Goal: Information Seeking & Learning: Find specific page/section

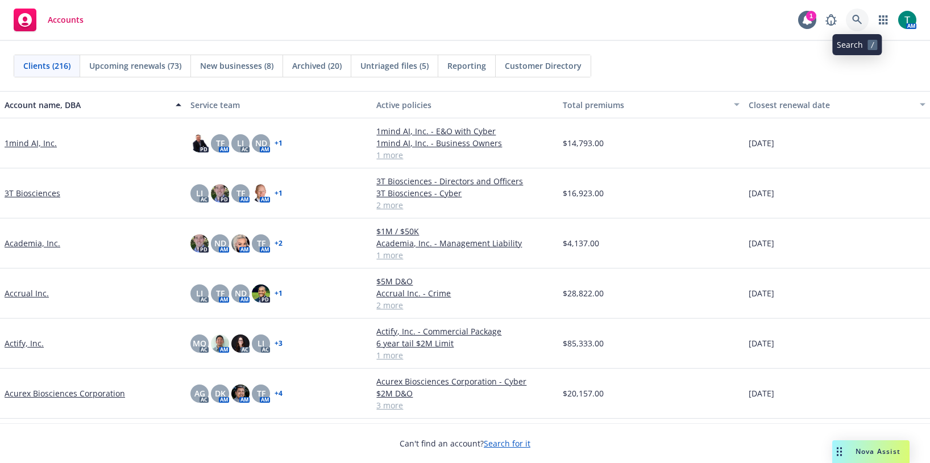
click at [854, 18] on icon at bounding box center [857, 20] width 10 height 10
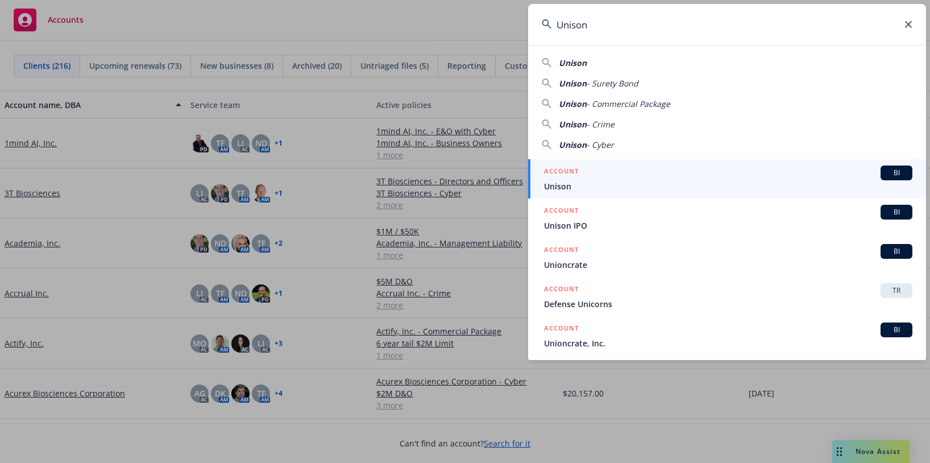
type input "Unison"
click at [885, 172] on span "BI" at bounding box center [896, 173] width 23 height 10
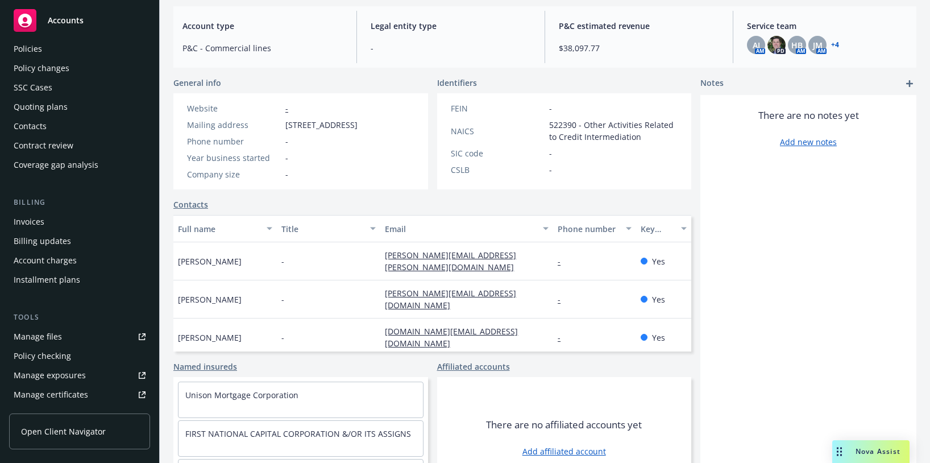
scroll to position [170, 0]
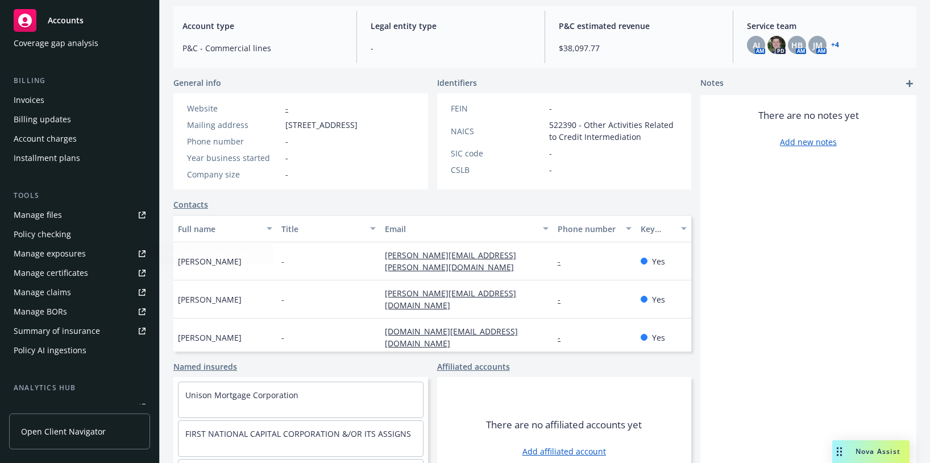
click at [36, 215] on div "Manage files" at bounding box center [38, 215] width 48 height 18
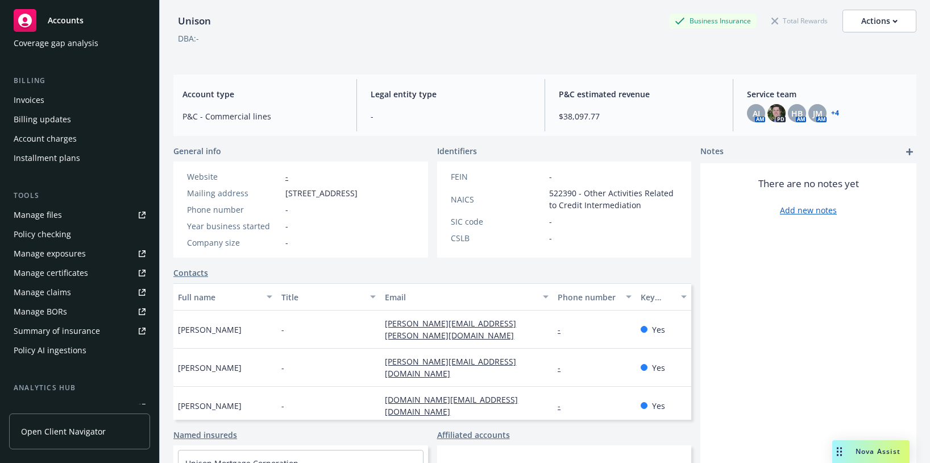
scroll to position [0, 0]
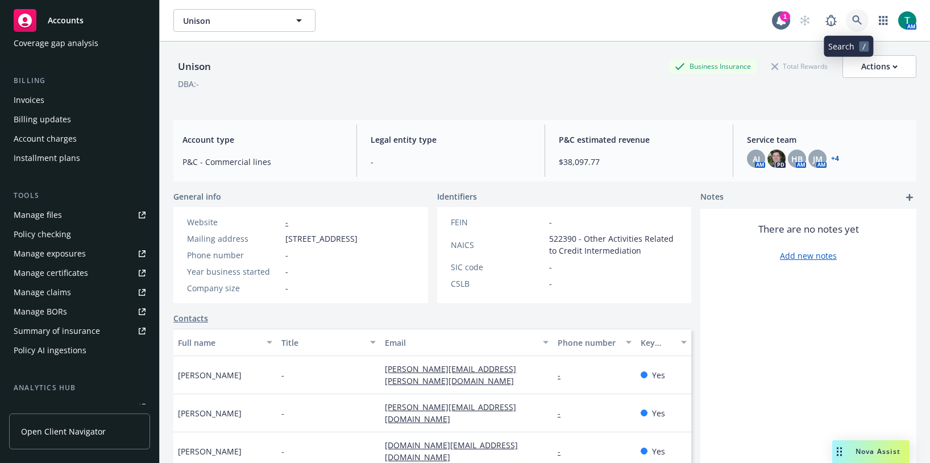
click at [846, 15] on link at bounding box center [857, 20] width 23 height 23
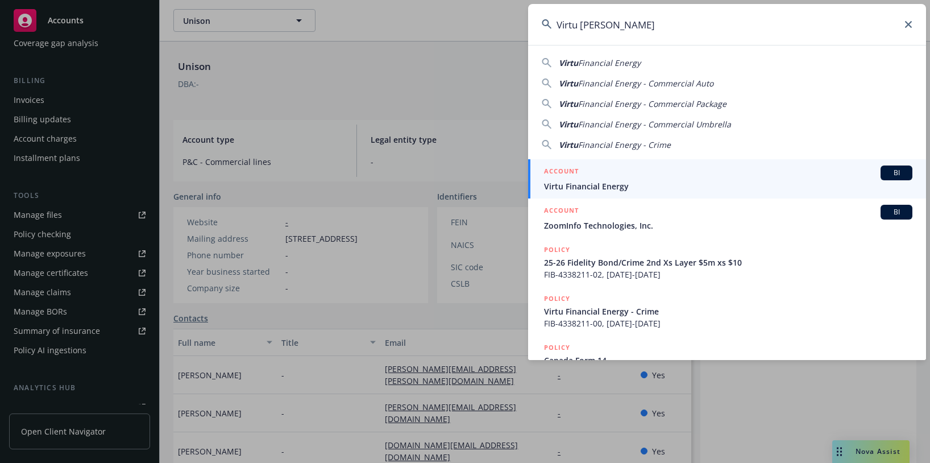
type input "Virtu finan"
click at [897, 177] on span "BI" at bounding box center [896, 173] width 23 height 10
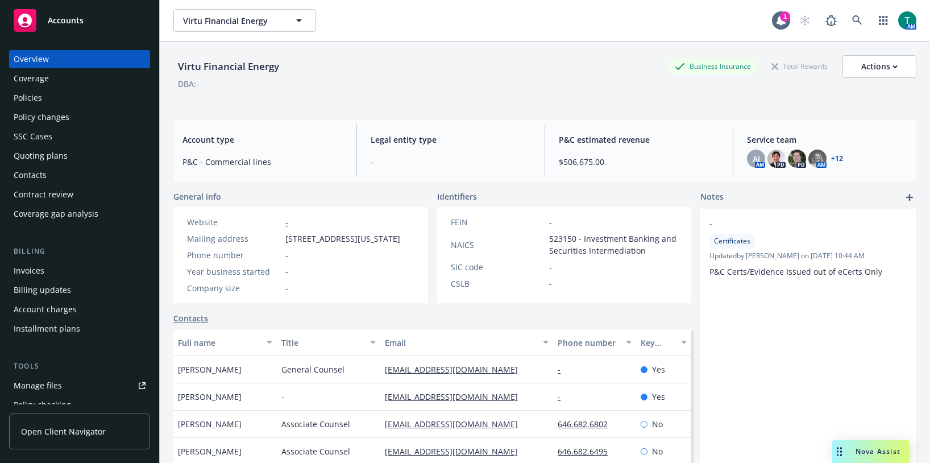
click at [64, 382] on link "Manage files" at bounding box center [79, 385] width 141 height 18
click at [26, 99] on div "Policies" at bounding box center [28, 98] width 28 height 18
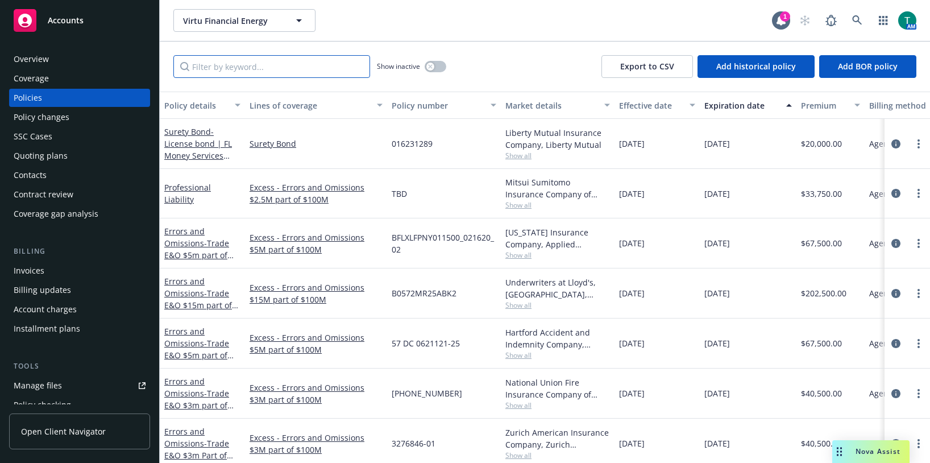
click at [223, 69] on input "Filter by keyword..." at bounding box center [271, 66] width 197 height 23
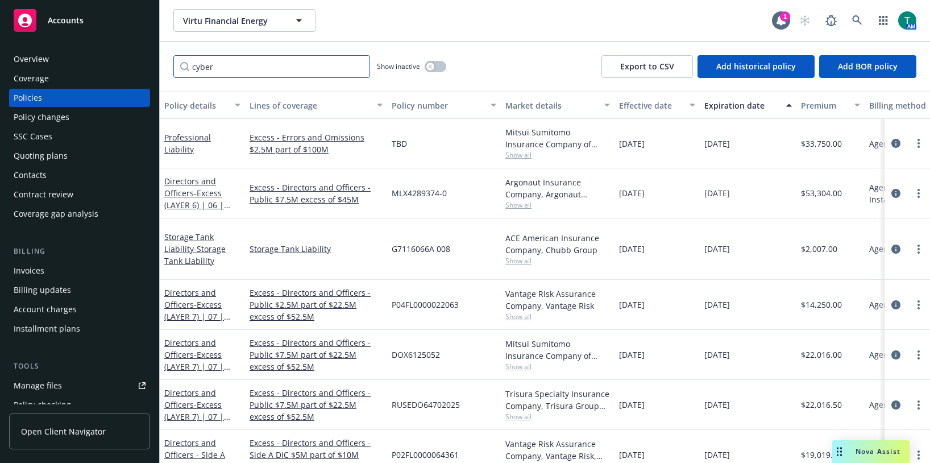
type input "cyber"
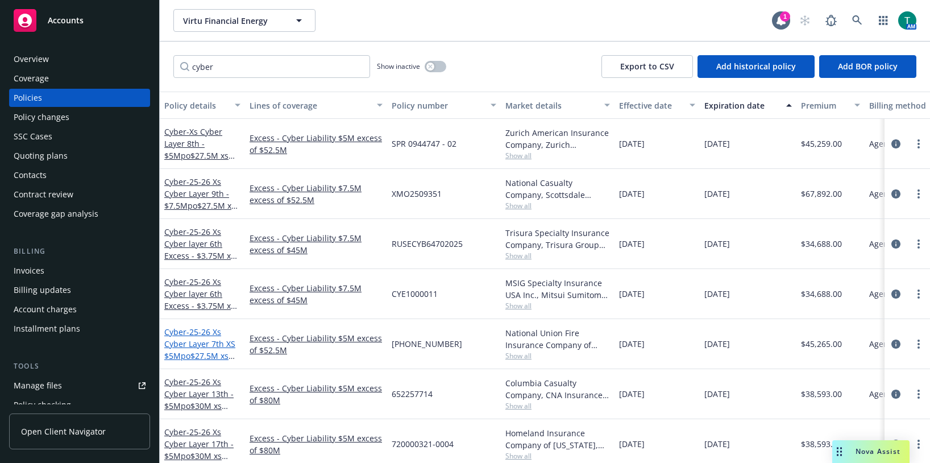
click at [198, 336] on span "- 25-26 Xs Cyber Layer 7th XS $5Mpo$27.5M xs $52.5M" at bounding box center [199, 349] width 71 height 47
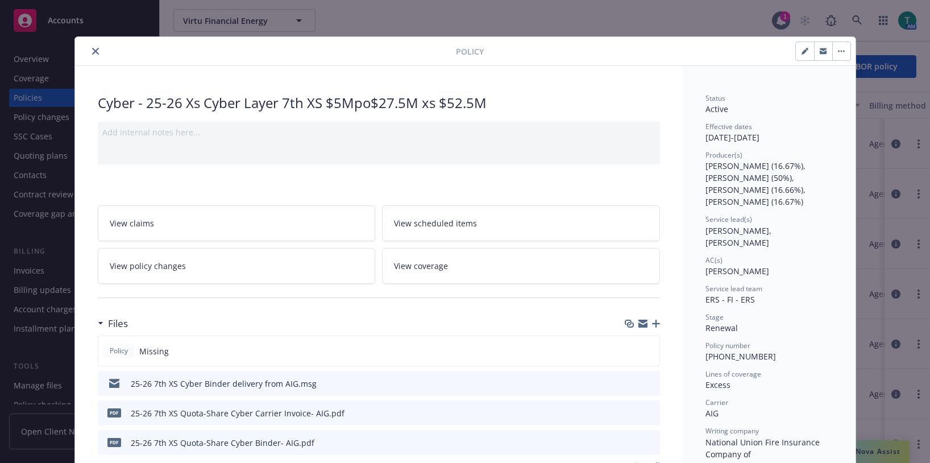
click at [92, 50] on icon "close" at bounding box center [95, 51] width 7 height 7
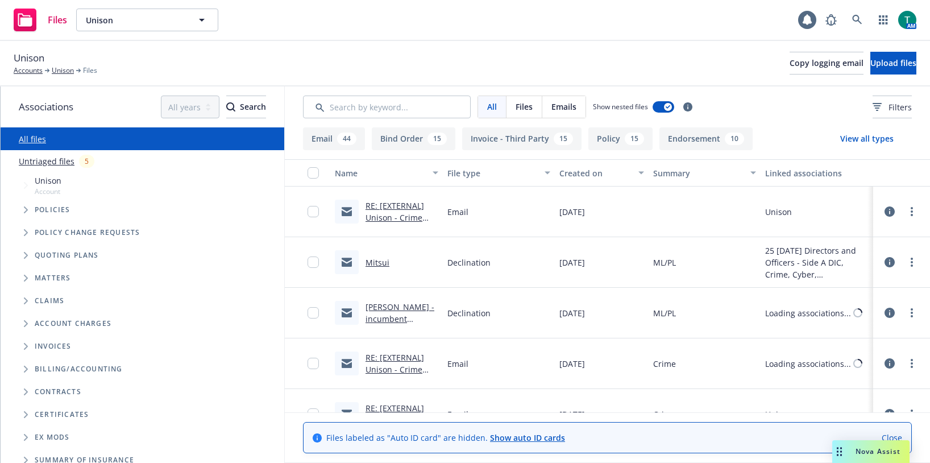
click at [22, 257] on span "Tree Example" at bounding box center [25, 255] width 18 height 18
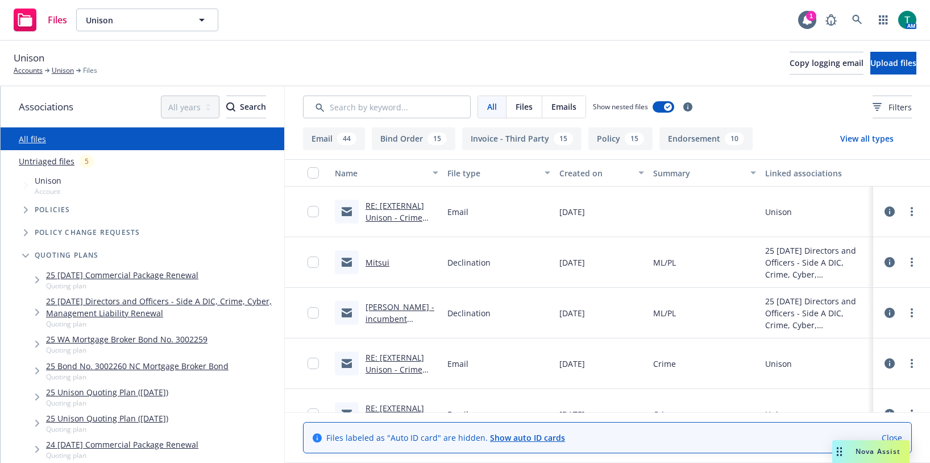
click at [134, 299] on link "25 09/30/25 Directors and Officers - Side A DIC, Crime, Cyber, Management Liabi…" at bounding box center [163, 307] width 234 height 24
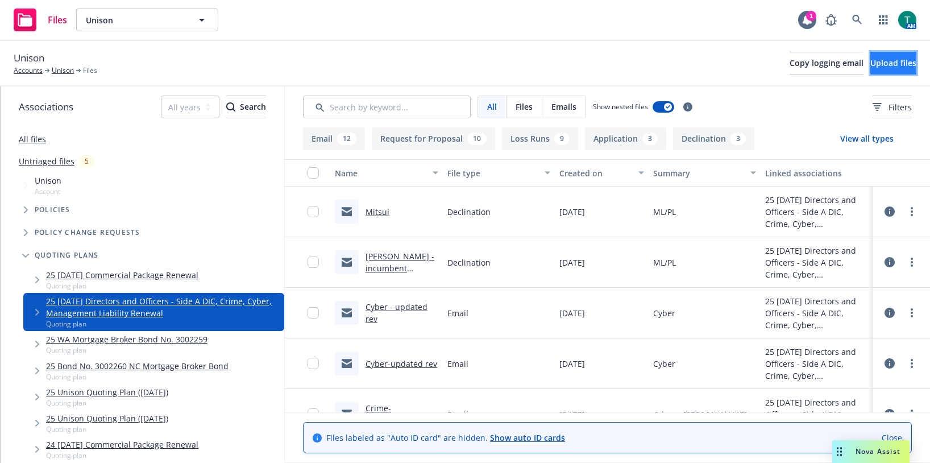
click at [899, 64] on button "Upload files" at bounding box center [893, 63] width 46 height 23
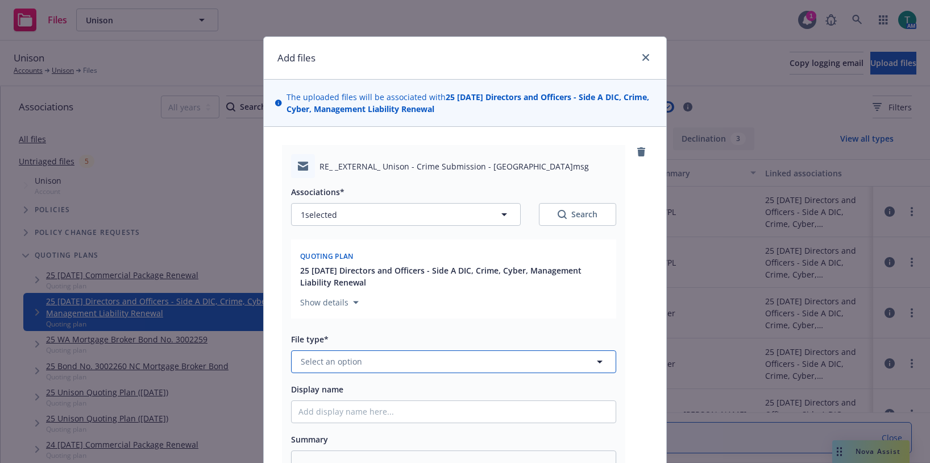
click at [313, 355] on span "Select an option" at bounding box center [331, 361] width 61 height 12
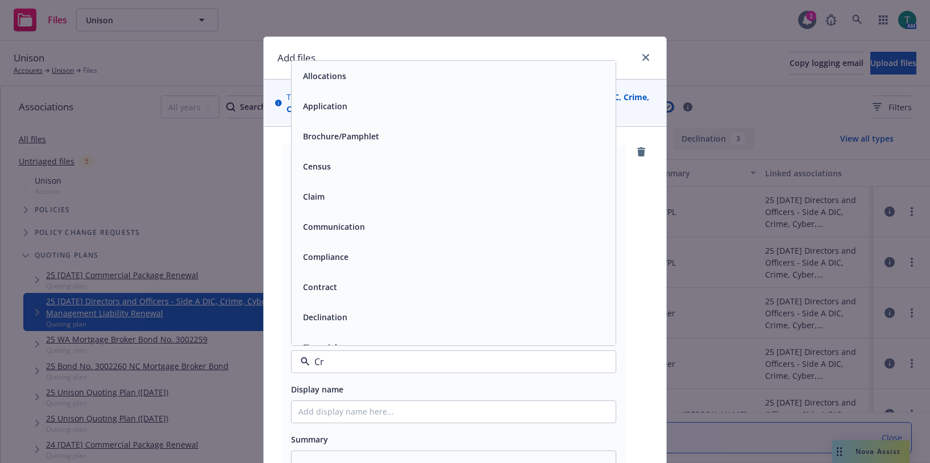
type input "Cri"
type textarea "x"
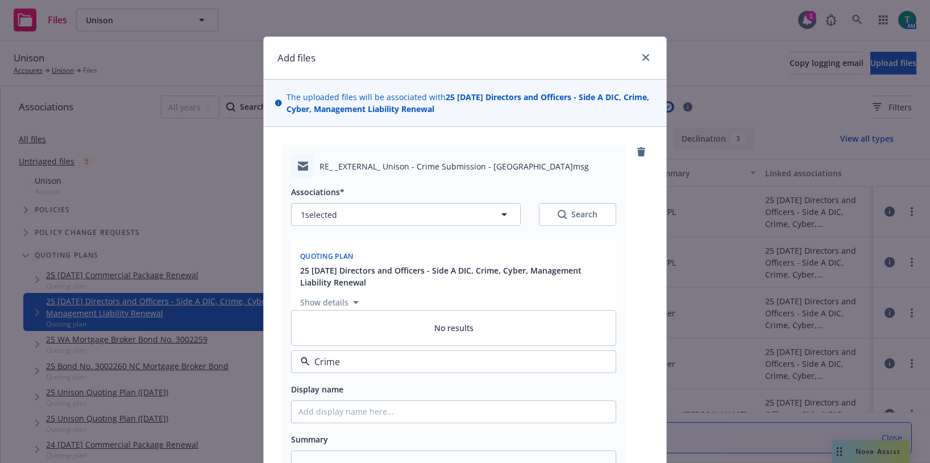
drag, startPoint x: 353, startPoint y: 363, endPoint x: 215, endPoint y: 359, distance: 138.7
click at [217, 361] on div "Add files The uploaded files will be associated with 25 09/30/25 Directors and …" at bounding box center [465, 231] width 930 height 463
type input "Quote"
click at [332, 334] on span "Quote received" at bounding box center [332, 330] width 59 height 12
type textarea "x"
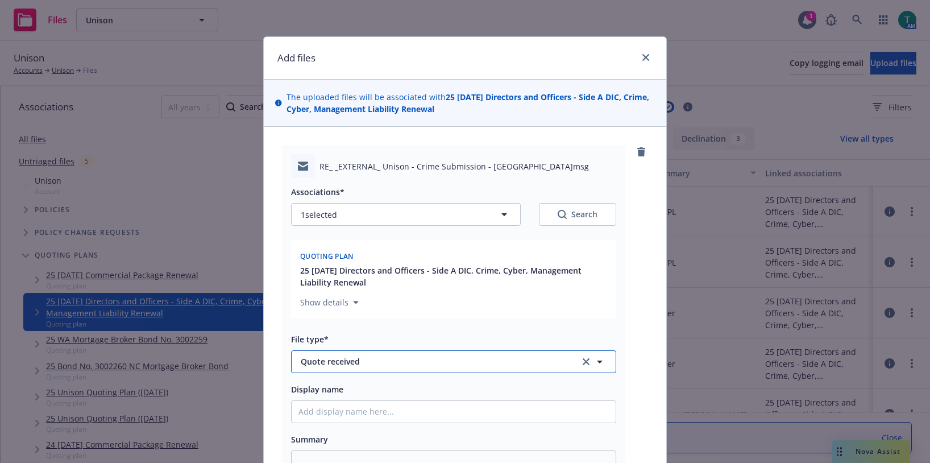
click at [349, 365] on span "Quote received" at bounding box center [432, 361] width 263 height 12
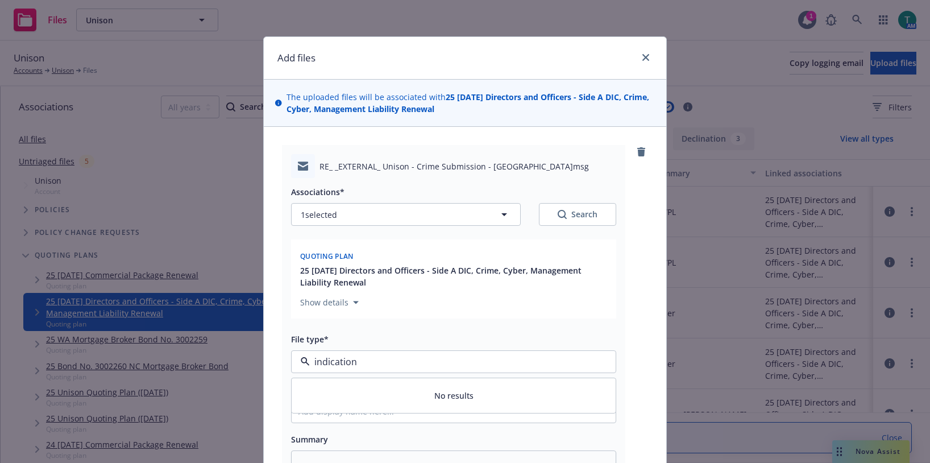
drag, startPoint x: 363, startPoint y: 366, endPoint x: 239, endPoint y: 366, distance: 123.9
click at [239, 367] on div "Add files The uploaded files will be associated with 25 09/30/25 Directors and …" at bounding box center [465, 231] width 930 height 463
type input "C"
type input "email"
click at [311, 397] on span "Email" at bounding box center [313, 393] width 21 height 12
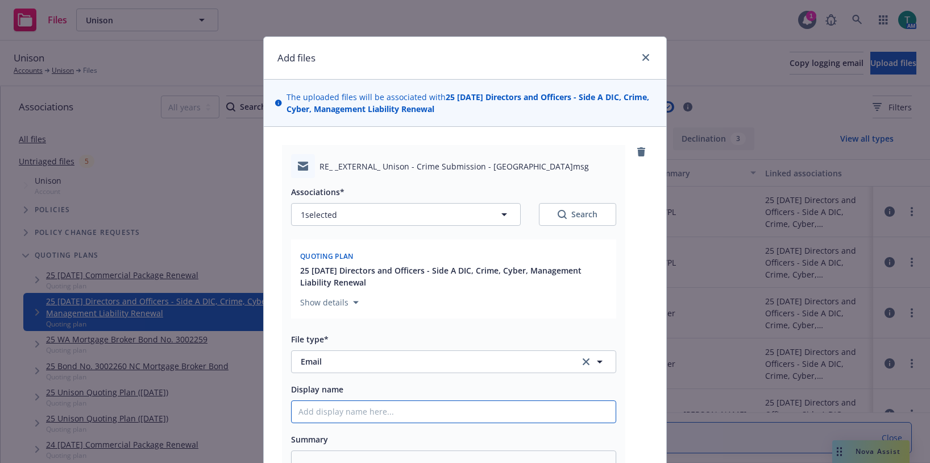
click at [311, 418] on input "Display name" at bounding box center [454, 412] width 324 height 22
type textarea "x"
type input "B"
type textarea "x"
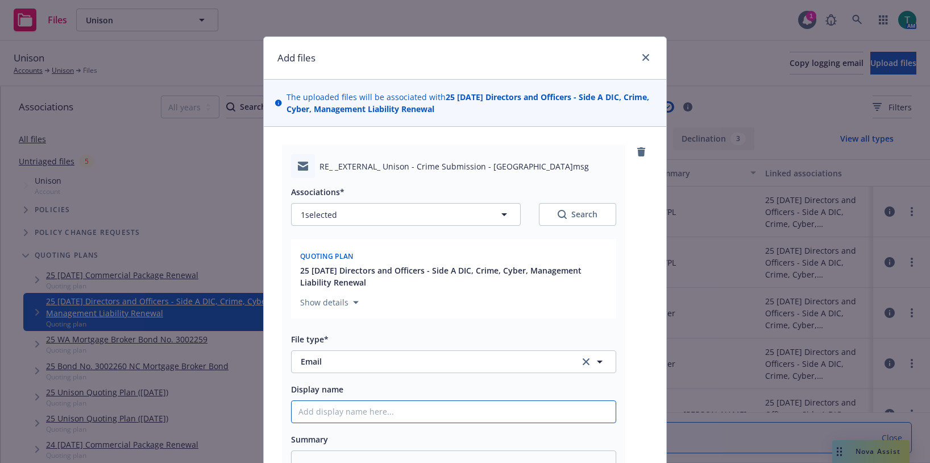
type input "C"
type textarea "x"
type input "Cr"
type textarea "x"
type input "Crim"
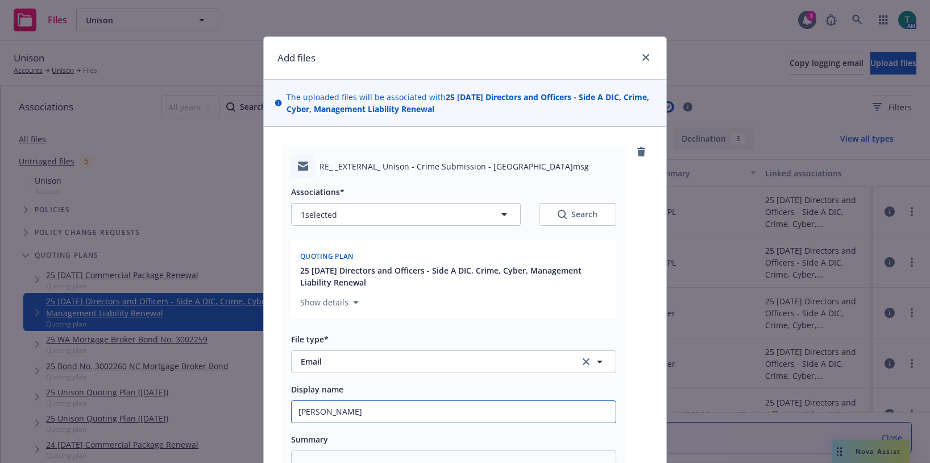
type textarea "x"
type input "Crime"
type textarea "x"
type input "Crime I"
type textarea "x"
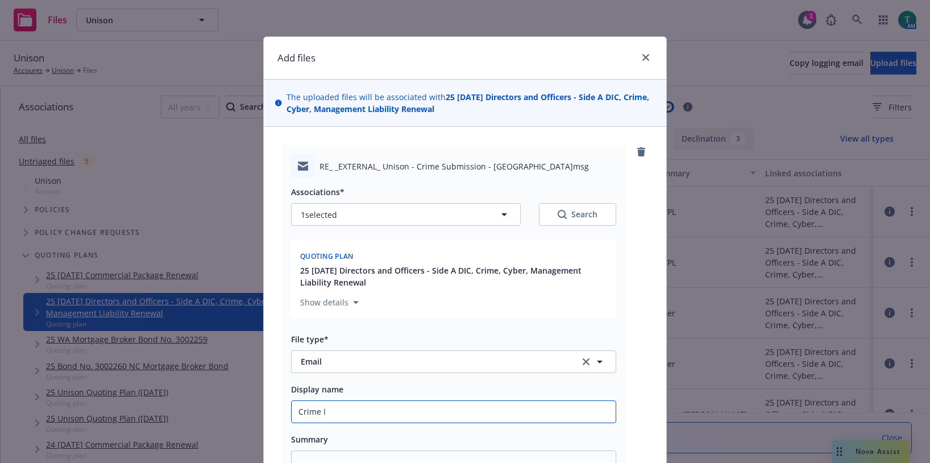
type input "Crime In"
type textarea "x"
type input "Crime Ind"
type textarea "x"
type input "Crime Indi"
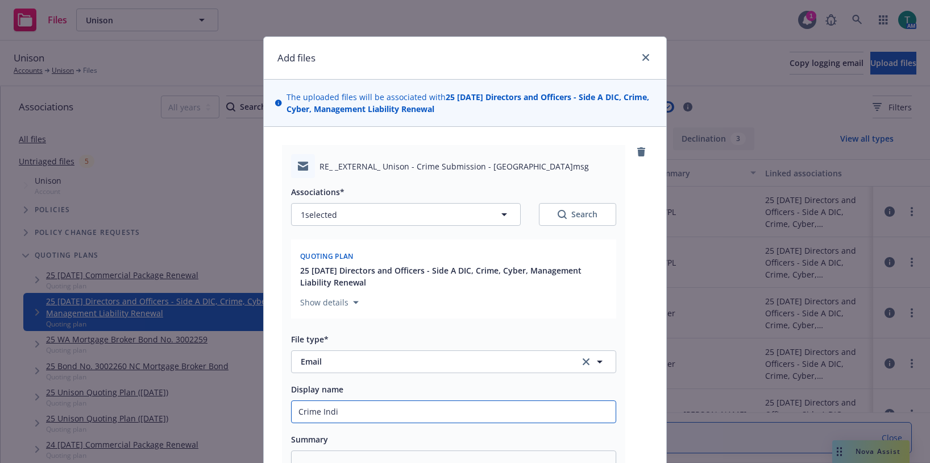
type textarea "x"
type input "Crime Indic"
type textarea "x"
type input "Crime Indica"
type textarea "x"
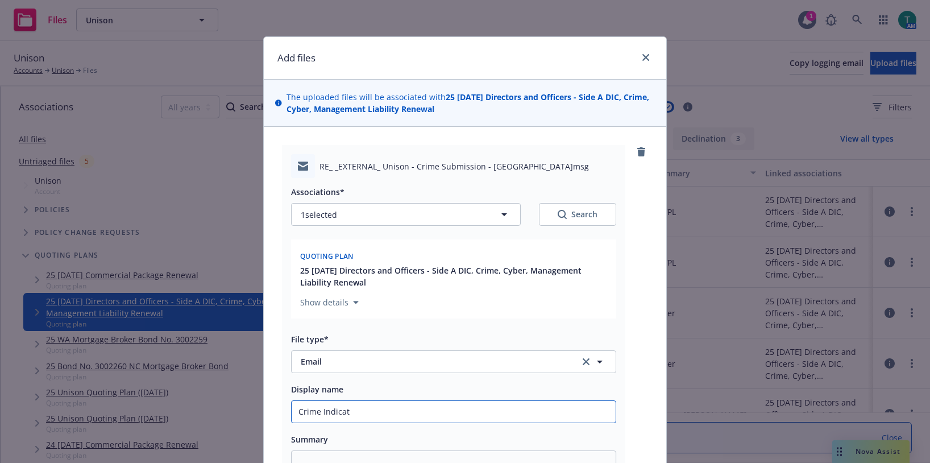
type input "Crime Indicati"
type textarea "x"
type input "Crime Indicatio"
type textarea "x"
type input "Crime Indication"
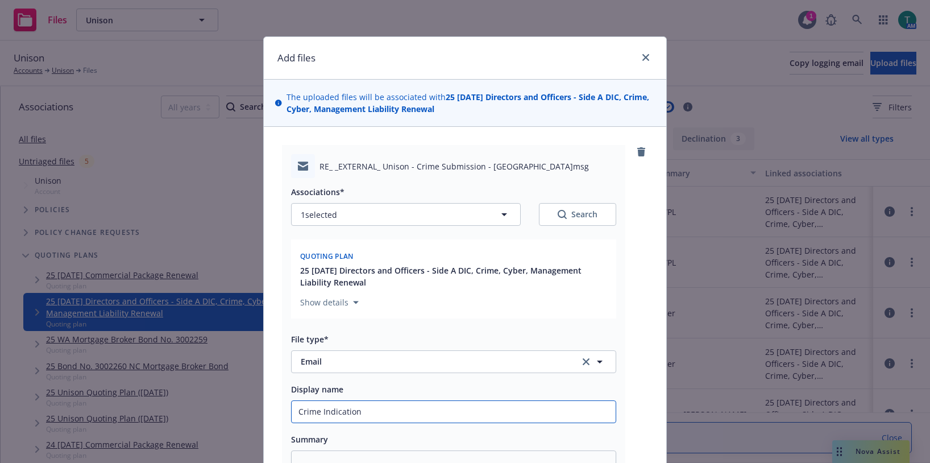
type textarea "x"
type input "Crime Indication"
type textarea "x"
type input "Crime Indication ("
type textarea "x"
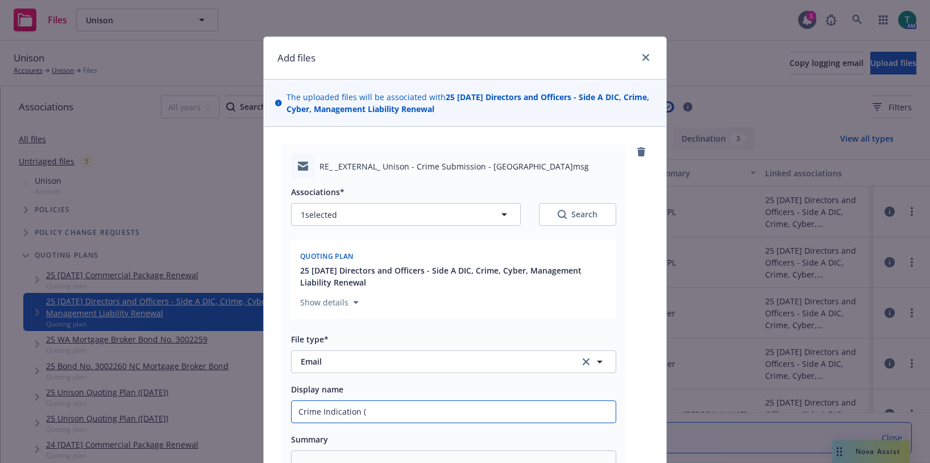
type input "Crime Indication (b"
type textarea "x"
type input "Crime Indication ("
type textarea "x"
type input "Crime Indication (B"
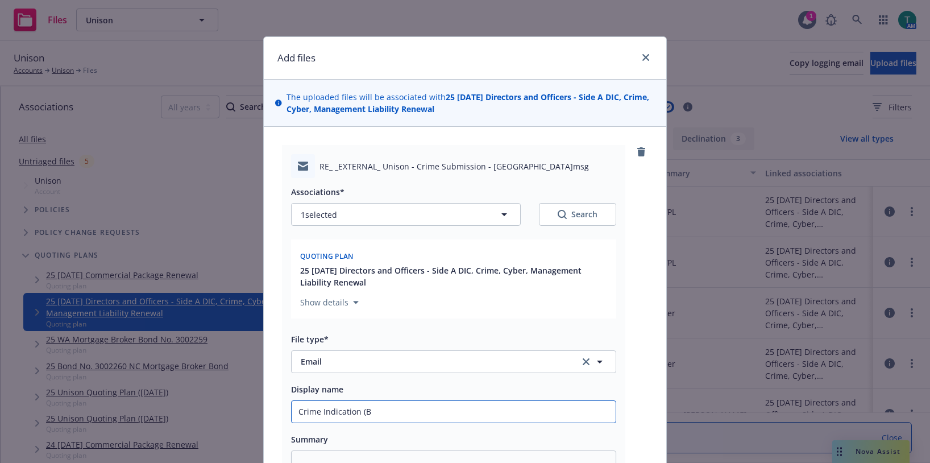
type textarea "x"
type input "Crime Indication (Be"
type textarea "x"
type input "Crime Indication (Berk"
type textarea "x"
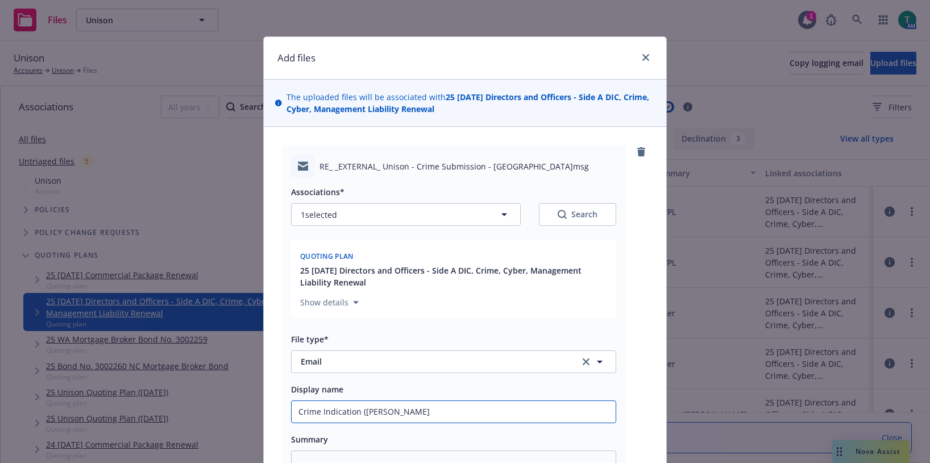
type input "Crime Indication (Berks"
type textarea "x"
type input "Crime Indication (Berksh"
type textarea "x"
type input "Crime Indication (Berkshi"
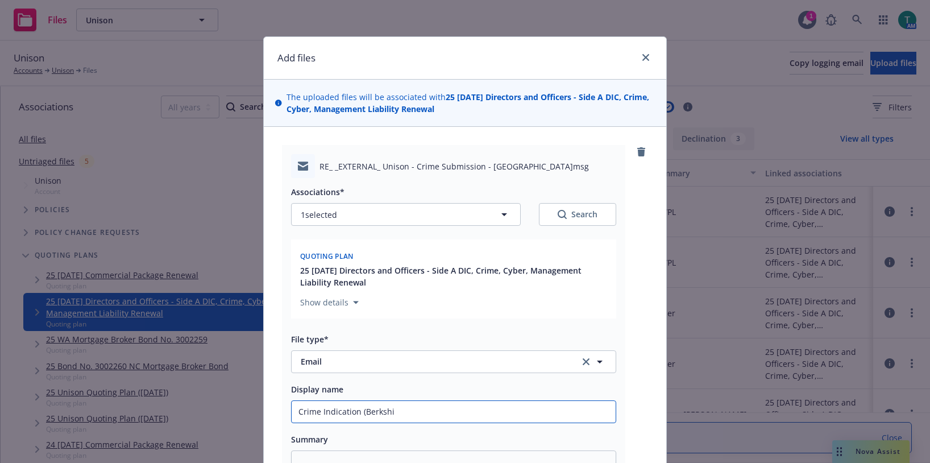
type textarea "x"
type input "Crime Indication (Berkshir"
type textarea "x"
type input "Crime Indication (Berkshire"
type textarea "x"
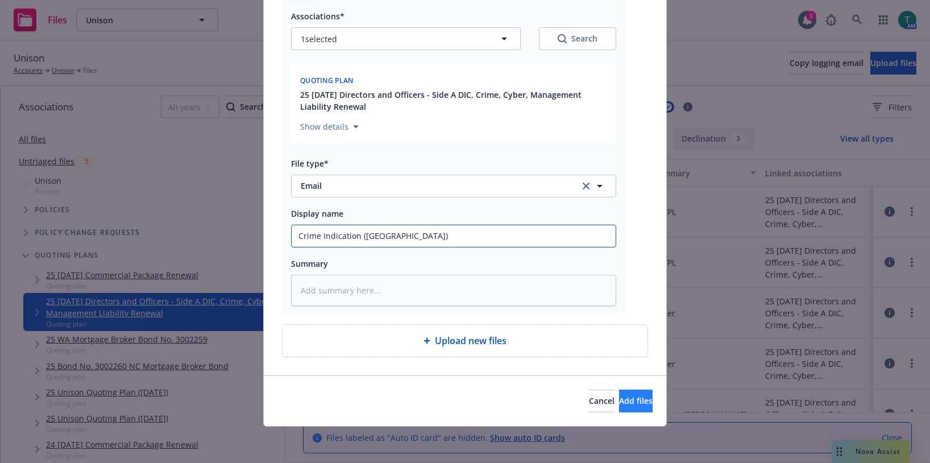
type input "Crime Indication (Berkshire)"
click at [623, 402] on span "Add files" at bounding box center [636, 400] width 34 height 11
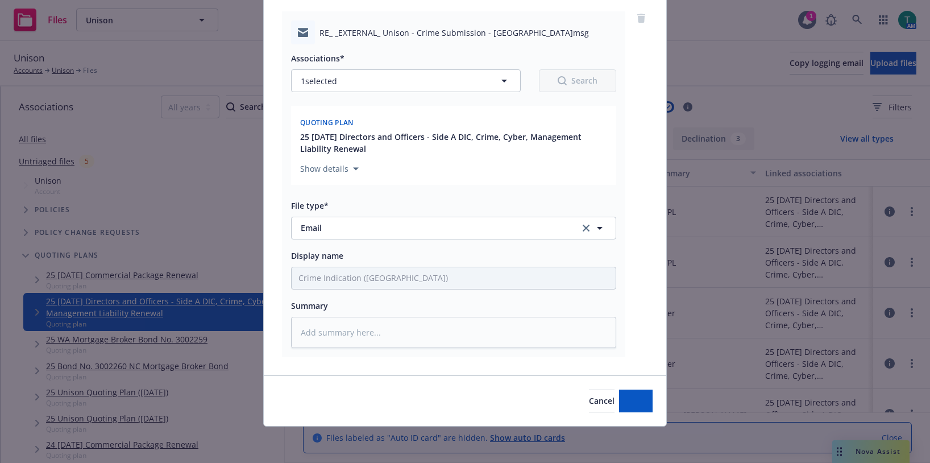
scroll to position [134, 0]
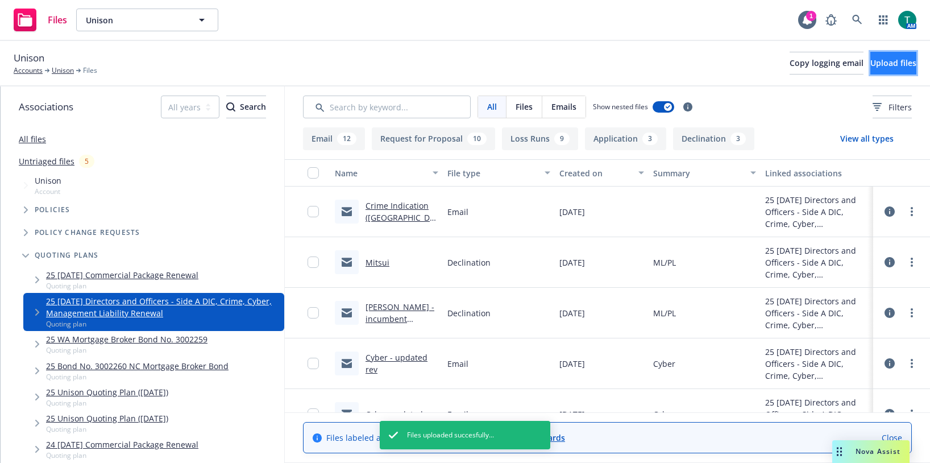
click at [873, 64] on span "Upload files" at bounding box center [893, 62] width 46 height 11
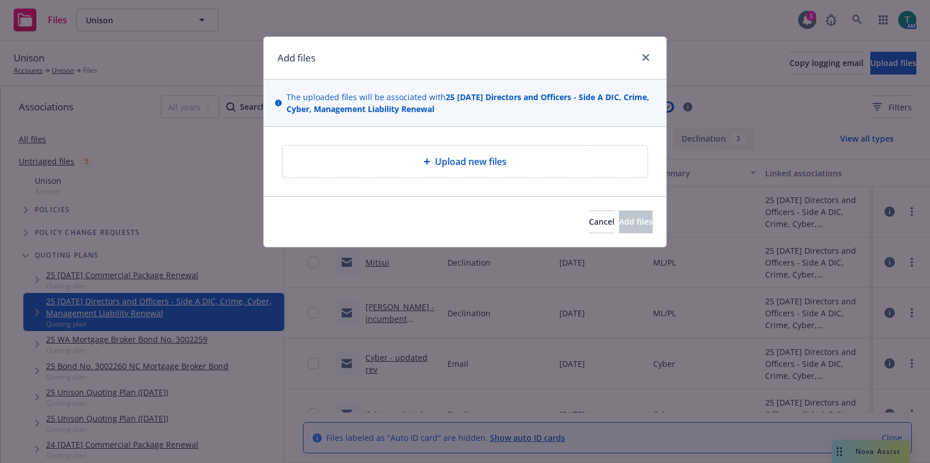
type textarea "x"
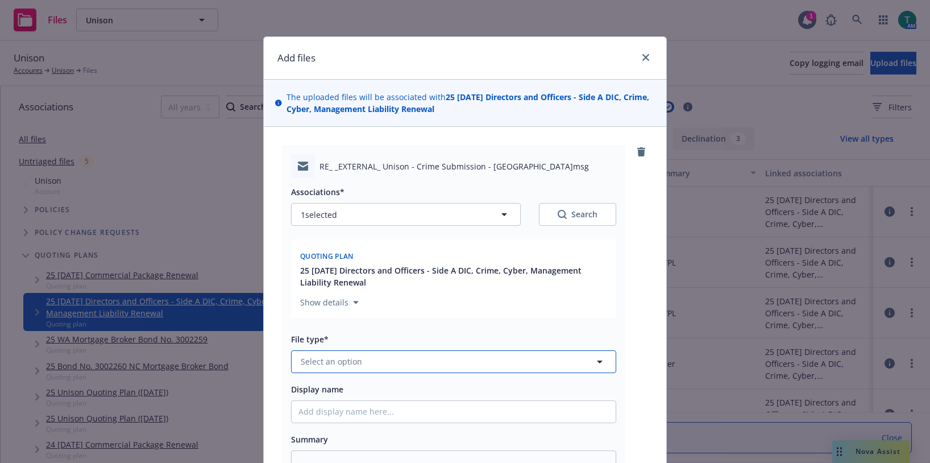
click at [340, 361] on span "Select an option" at bounding box center [331, 361] width 61 height 12
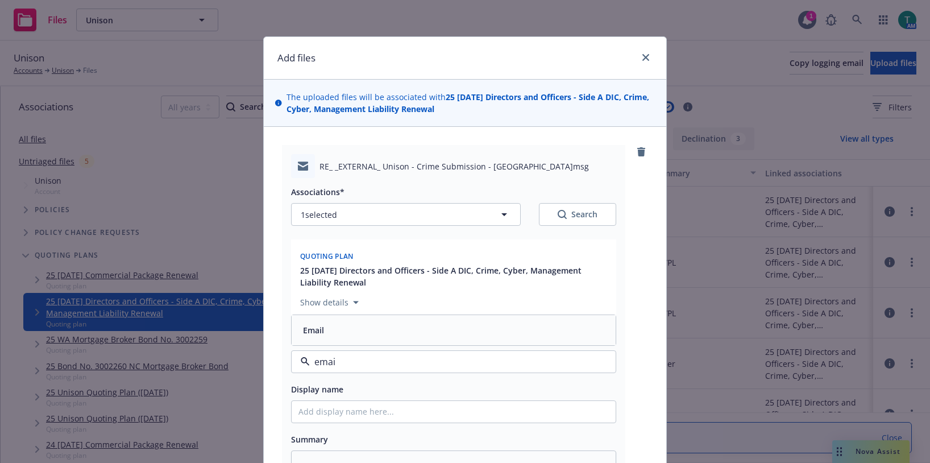
type input "email"
click at [352, 320] on div "Email" at bounding box center [454, 330] width 324 height 30
type textarea "x"
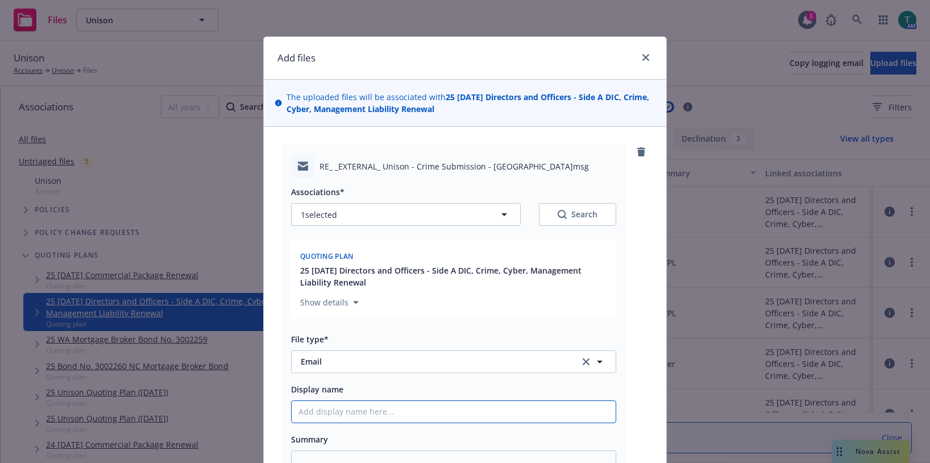
click at [335, 418] on input "Display name" at bounding box center [454, 412] width 324 height 22
click at [642, 59] on icon "close" at bounding box center [645, 57] width 7 height 7
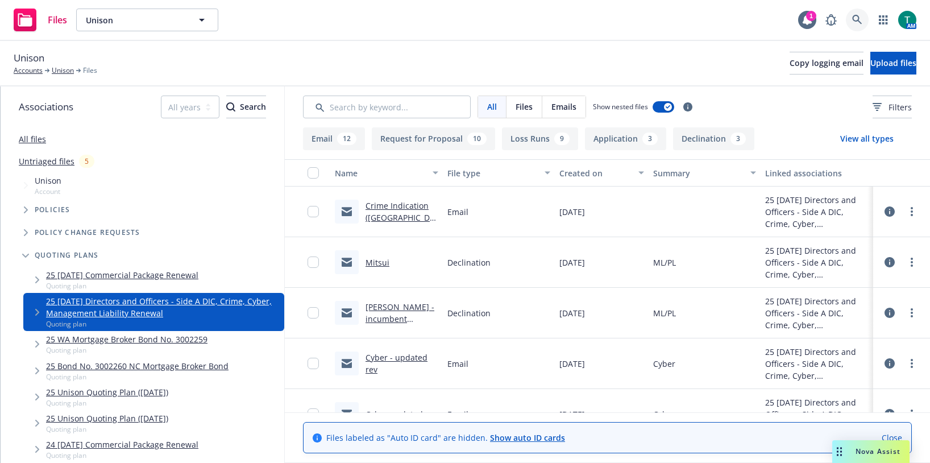
click at [856, 18] on icon at bounding box center [857, 20] width 10 height 10
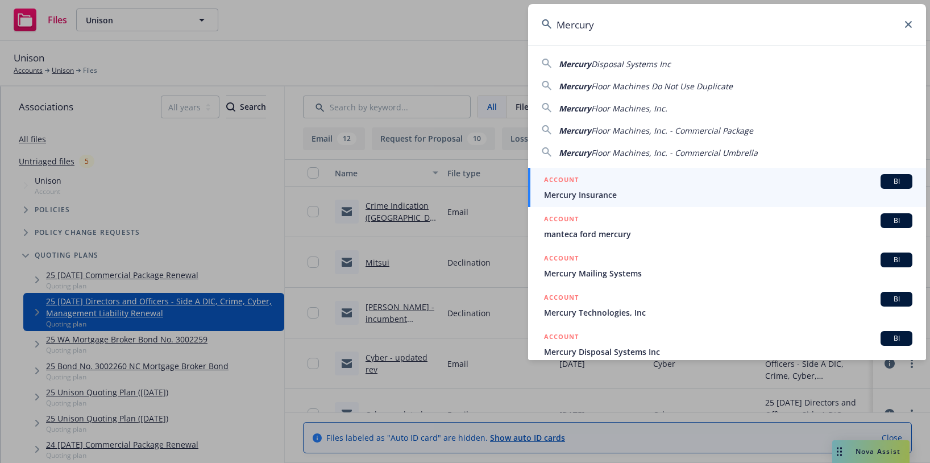
type input "Mercury"
click at [893, 176] on div "BI" at bounding box center [896, 181] width 32 height 15
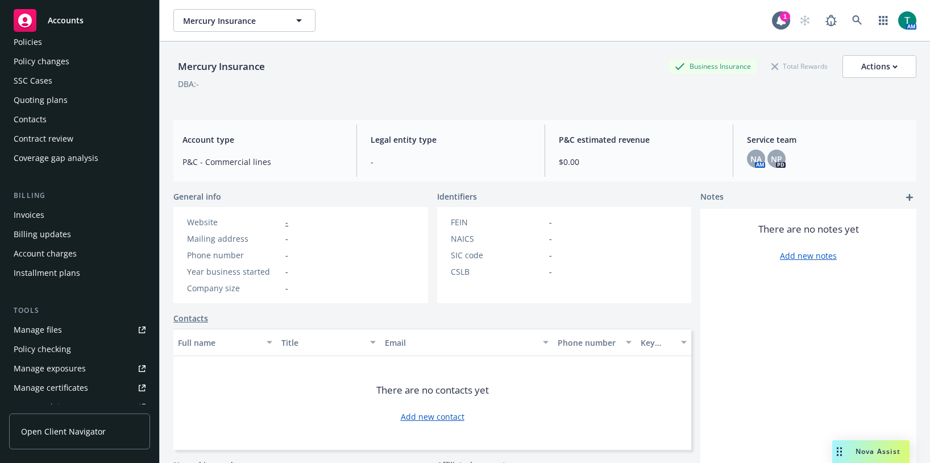
scroll to position [114, 0]
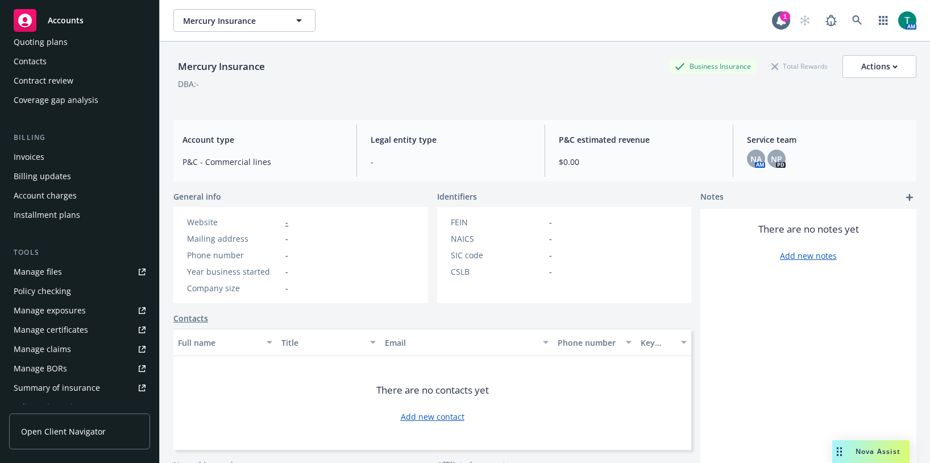
click at [50, 269] on div "Manage files" at bounding box center [38, 272] width 48 height 18
click at [45, 261] on div "Tools Manage files Policy checking Manage exposures Manage certificates Manage …" at bounding box center [79, 331] width 141 height 169
click at [54, 269] on div "Manage files" at bounding box center [38, 272] width 48 height 18
click at [852, 24] on icon at bounding box center [857, 20] width 10 height 10
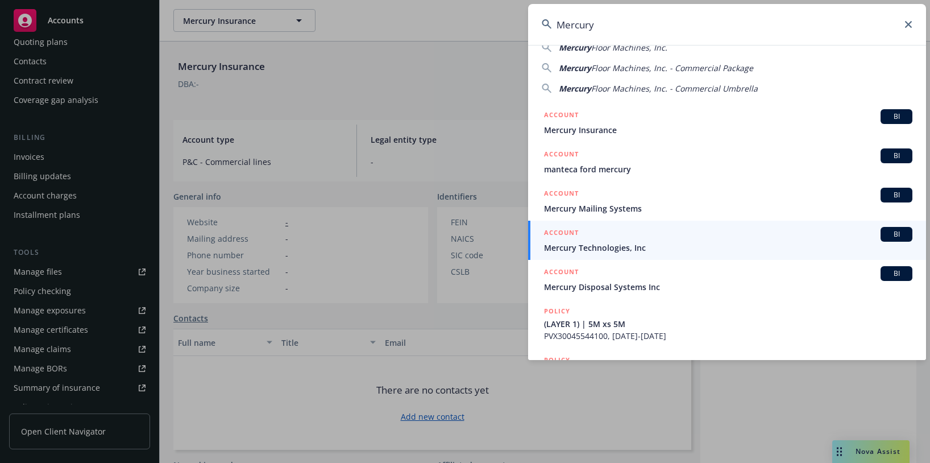
scroll to position [57, 0]
type input "Mercury"
click at [885, 236] on span "BI" at bounding box center [896, 233] width 23 height 10
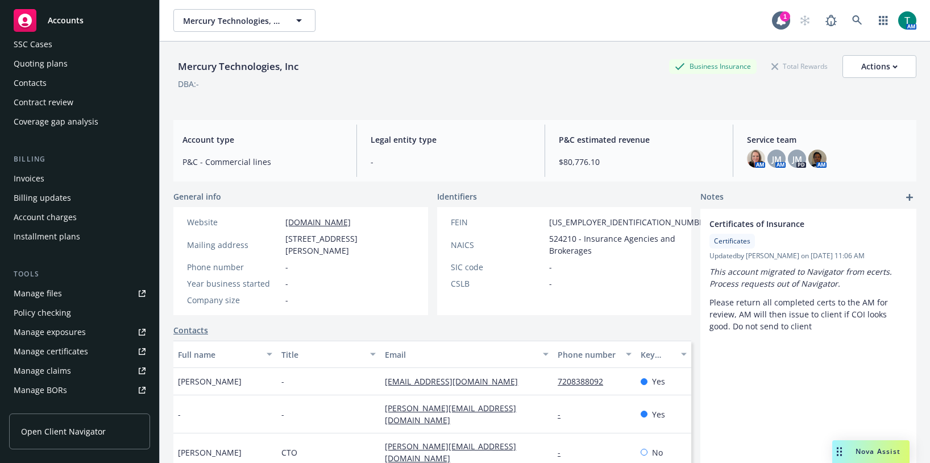
scroll to position [89, 0]
click at [58, 295] on div "Manage files" at bounding box center [38, 296] width 48 height 18
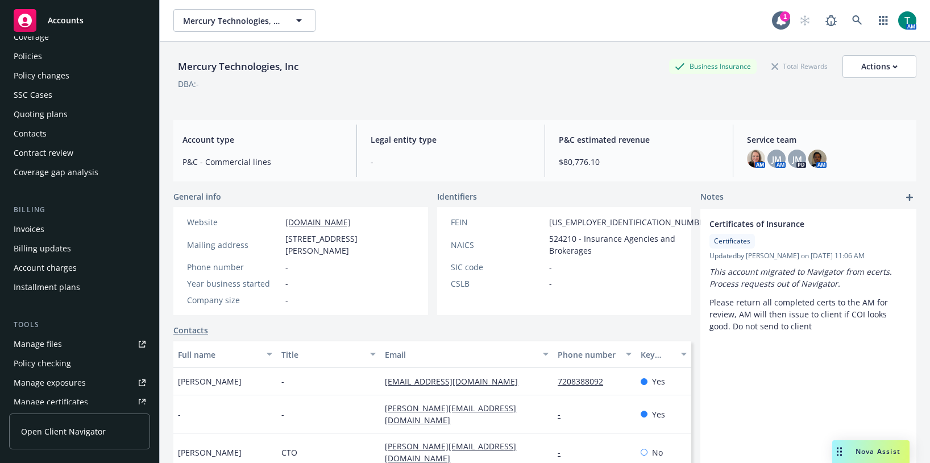
scroll to position [0, 0]
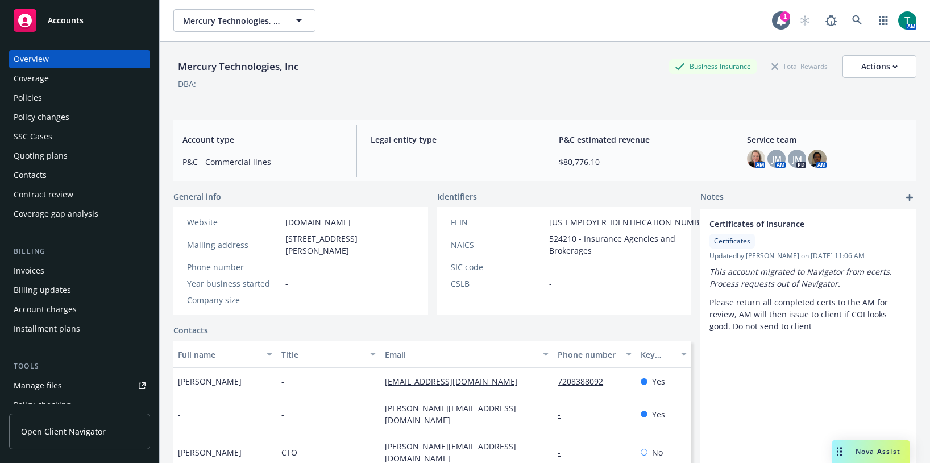
click at [33, 97] on div "Policies" at bounding box center [28, 98] width 28 height 18
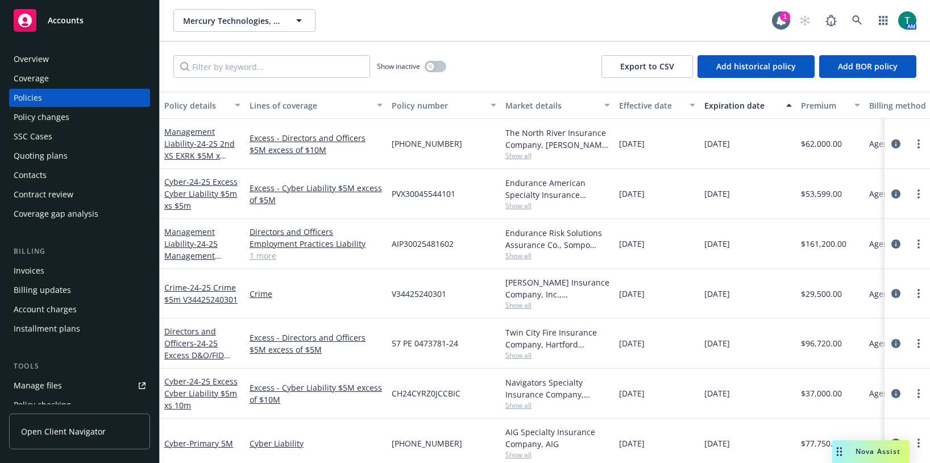
scroll to position [64, 0]
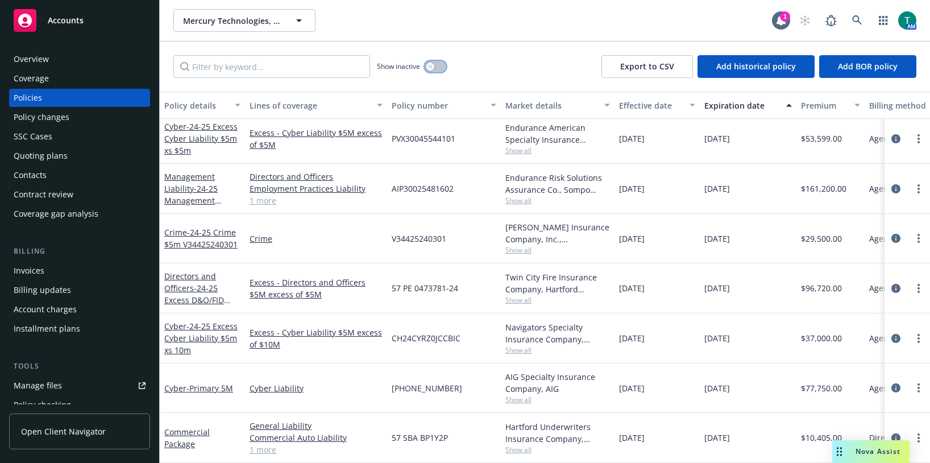
click at [443, 66] on button "button" at bounding box center [436, 66] width 22 height 11
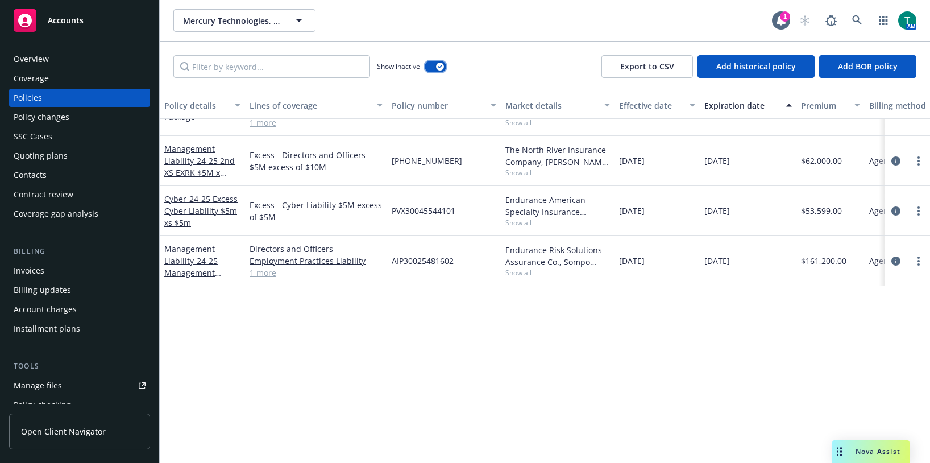
scroll to position [314, 0]
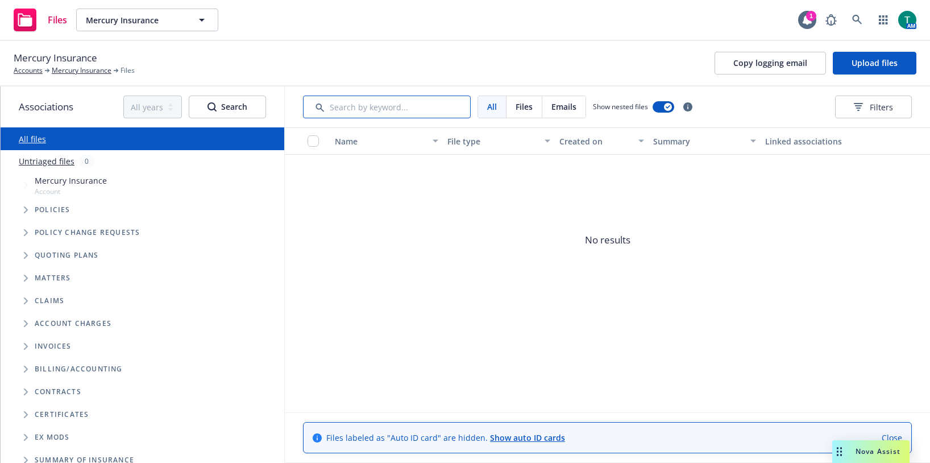
click at [366, 107] on input "Search by keyword..." at bounding box center [387, 106] width 168 height 23
type input "Loss runs"
click at [25, 256] on icon "Tree Example" at bounding box center [26, 255] width 5 height 7
click at [356, 111] on input "Search by keyword..." at bounding box center [387, 106] width 168 height 23
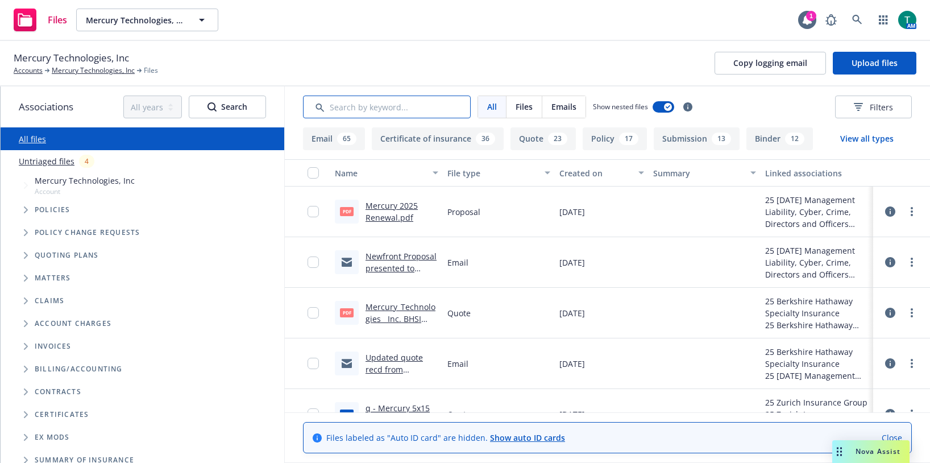
click at [357, 108] on input "Search by keyword..." at bounding box center [387, 106] width 168 height 23
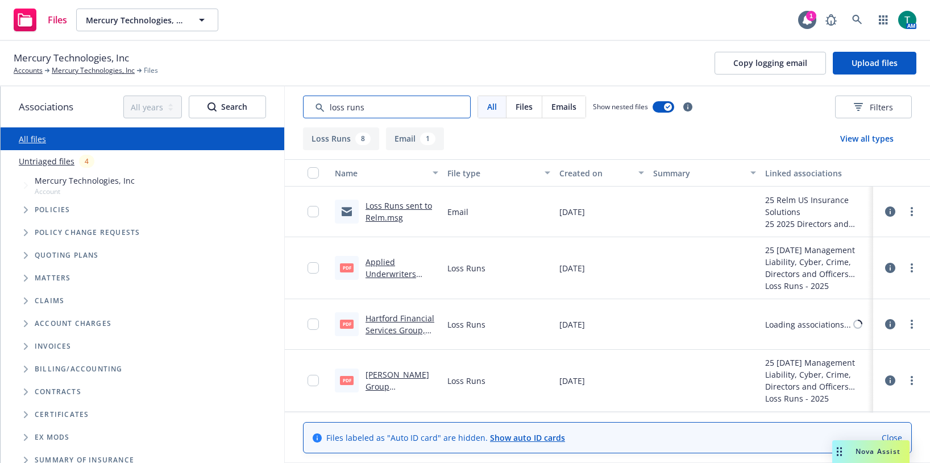
scroll to position [57, 0]
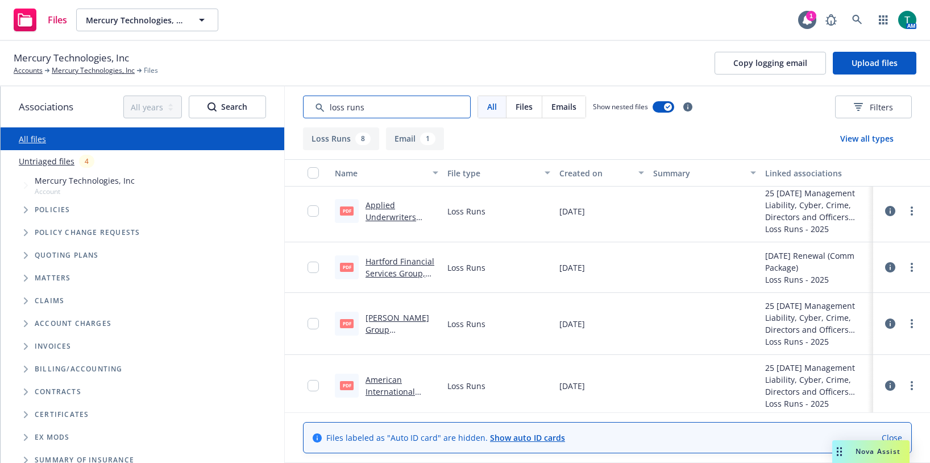
type input "loss runs"
click at [395, 317] on link "Beazley Group (USA) G.P. Crime 22-25 Loss Runs - Valued 06-30-2025.pdf" at bounding box center [400, 347] width 71 height 70
click at [390, 318] on link "Beazley Group (USA) G.P. Crime 22-25 Loss Runs - Valued 06-30-2025.pdf" at bounding box center [400, 347] width 71 height 70
click at [382, 381] on link "American International Group, Inc.(AIG) Cyber 22-25 Loss Runs - Valued 06-30-20…" at bounding box center [397, 409] width 64 height 70
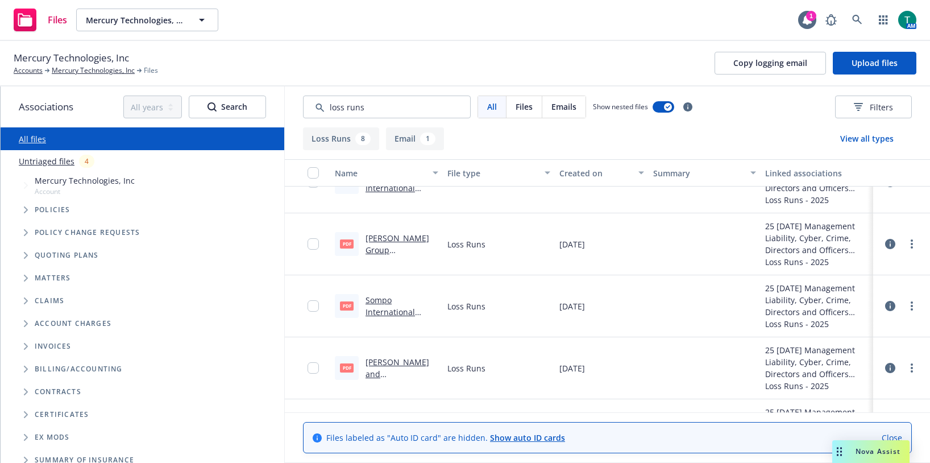
scroll to position [284, 0]
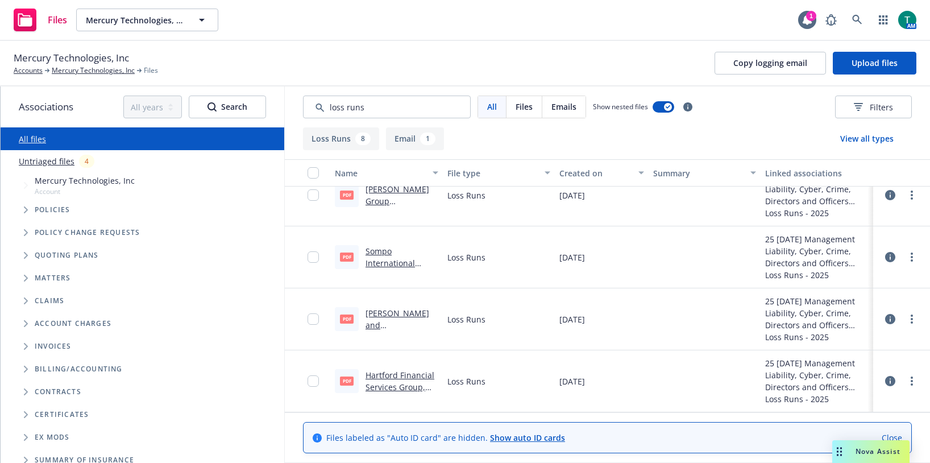
click at [402, 376] on link "Hartford Financial Services Group, Inc. Cyber, D&O 22-25 Loss Runs - Valued 07-…" at bounding box center [399, 398] width 69 height 59
click at [860, 26] on link at bounding box center [857, 20] width 23 height 23
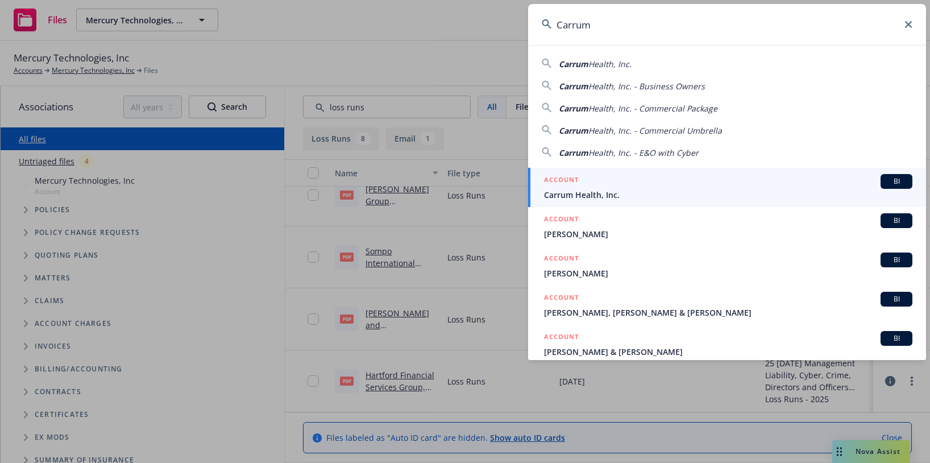
type input "Carrum"
click at [888, 185] on span "BI" at bounding box center [896, 181] width 23 height 10
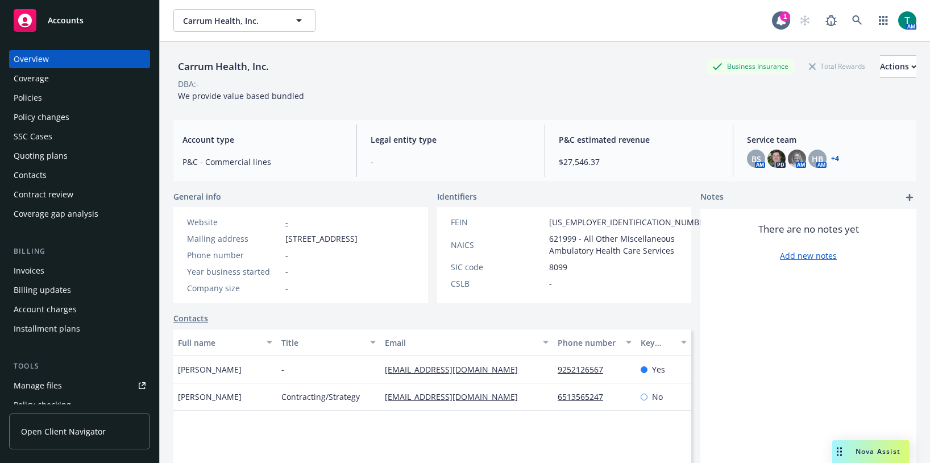
scroll to position [57, 0]
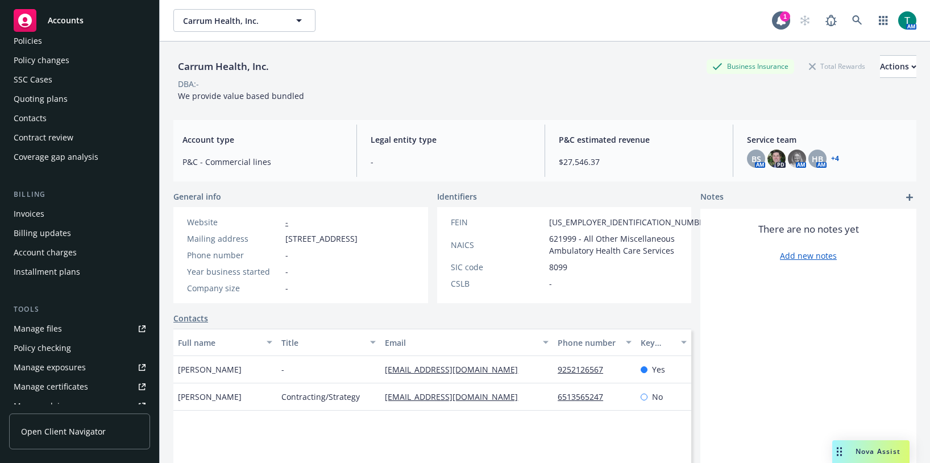
click at [40, 327] on div "Manage files" at bounding box center [38, 328] width 48 height 18
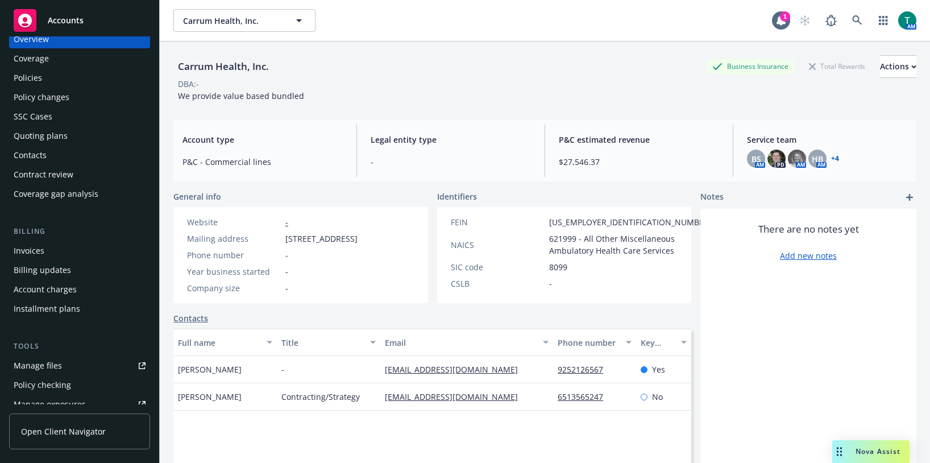
scroll to position [0, 0]
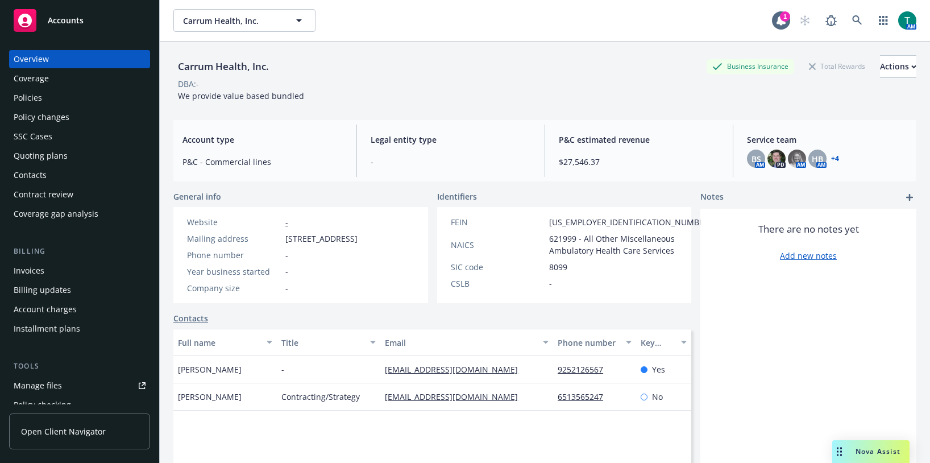
click at [55, 272] on div "Invoices" at bounding box center [80, 270] width 132 height 18
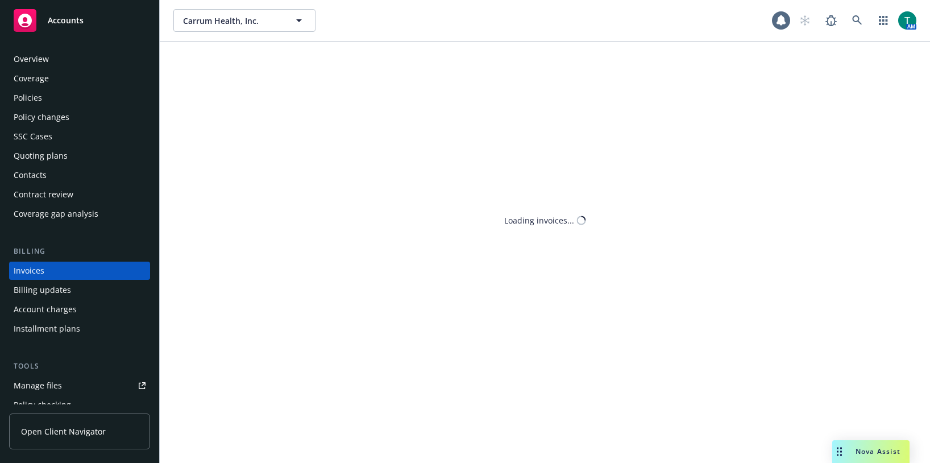
scroll to position [21, 0]
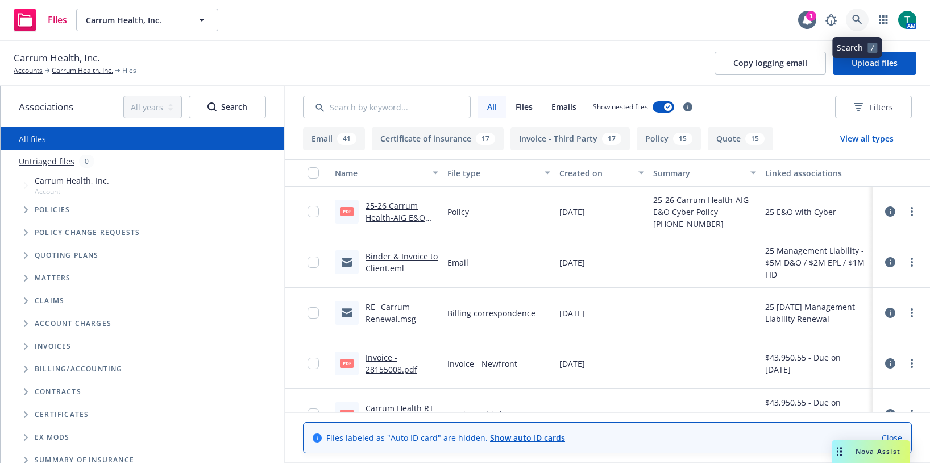
click at [858, 24] on icon at bounding box center [857, 20] width 10 height 10
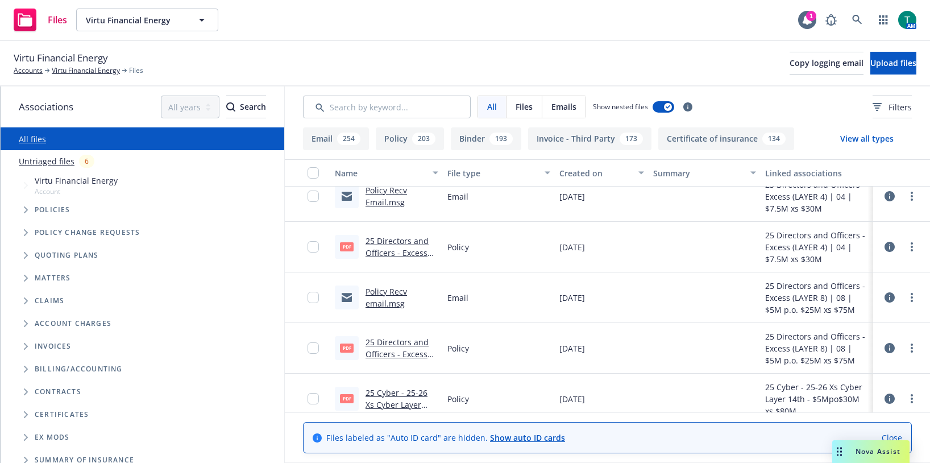
scroll to position [1023, 0]
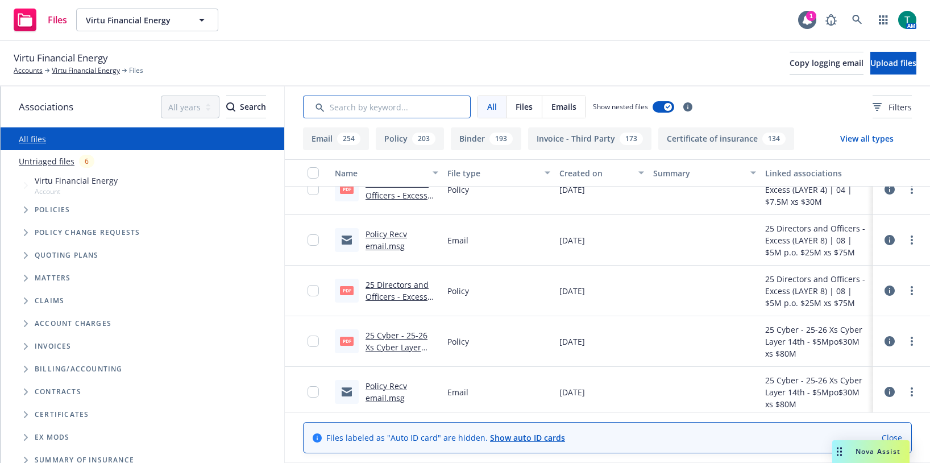
click at [374, 110] on input "Search by keyword..." at bounding box center [387, 106] width 168 height 23
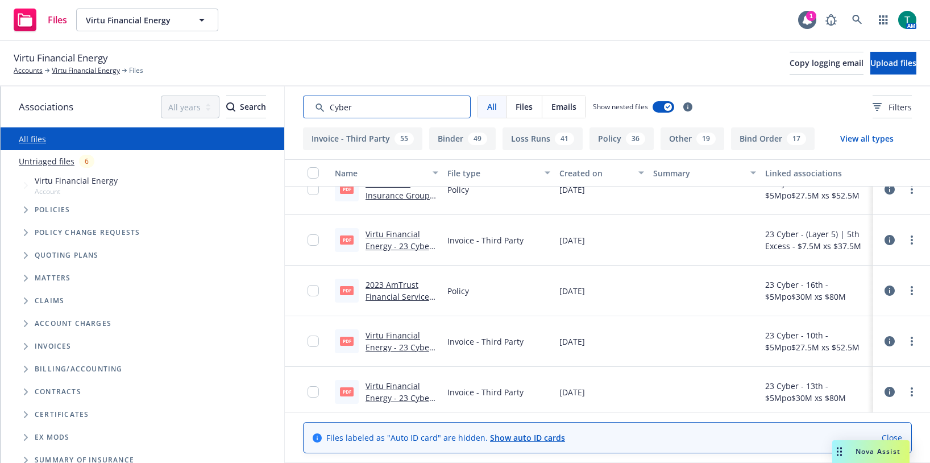
type input "Cyber"
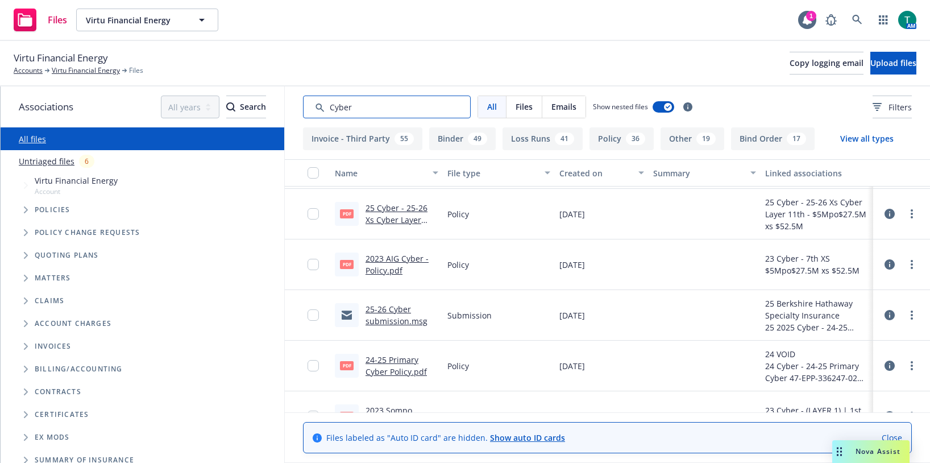
scroll to position [114, 0]
